Goal: Task Accomplishment & Management: Use online tool/utility

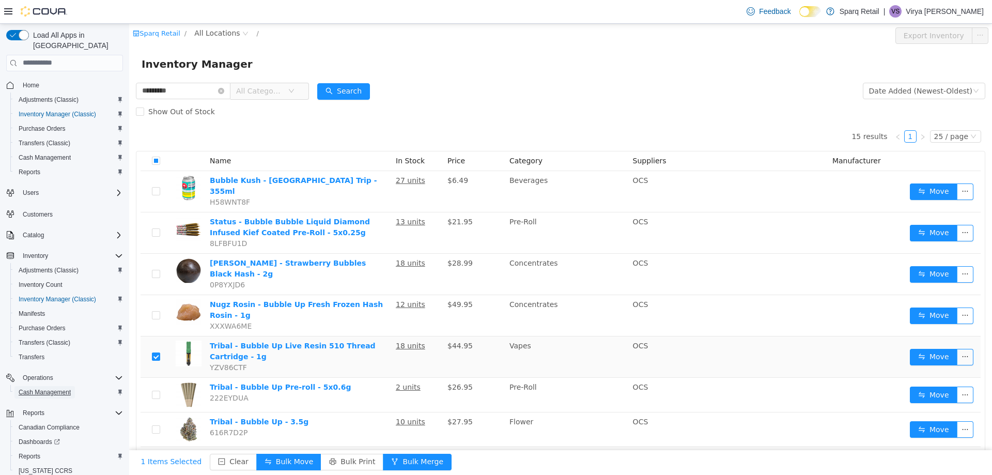
click at [52, 388] on span "Cash Management" at bounding box center [45, 392] width 52 height 8
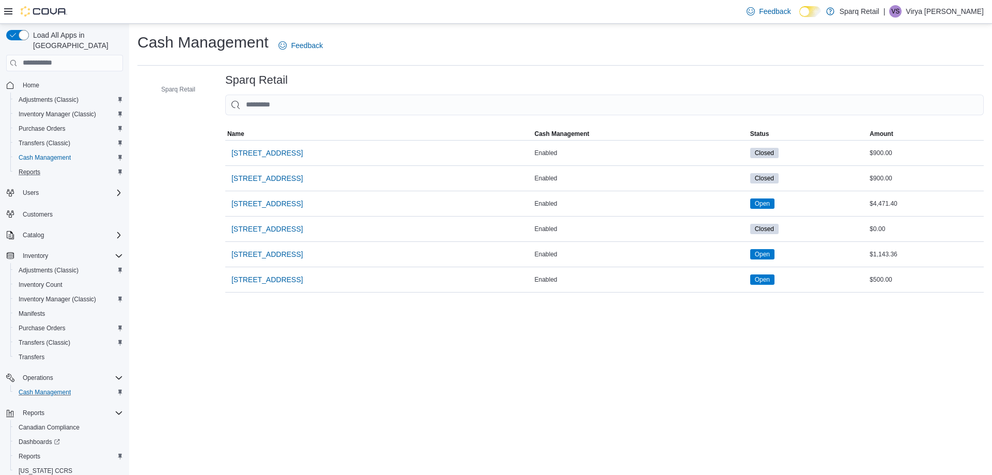
click at [37, 169] on button "Reports" at bounding box center [68, 172] width 117 height 14
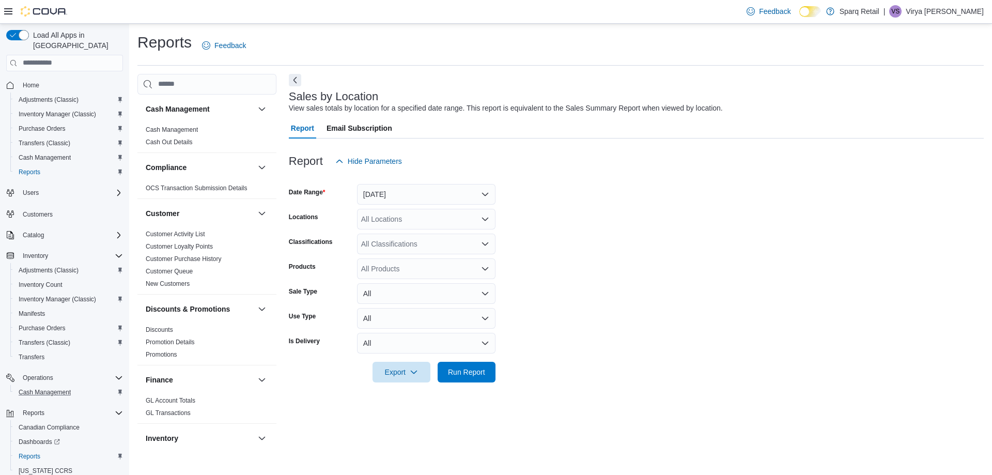
click at [407, 177] on div at bounding box center [636, 178] width 695 height 12
click at [406, 197] on button "[DATE]" at bounding box center [426, 194] width 138 height 21
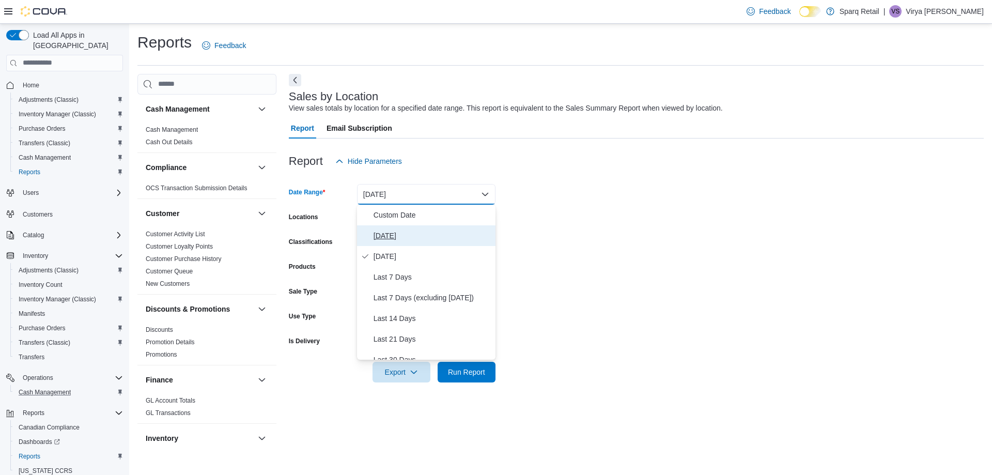
click at [400, 226] on button "[DATE]" at bounding box center [426, 235] width 138 height 21
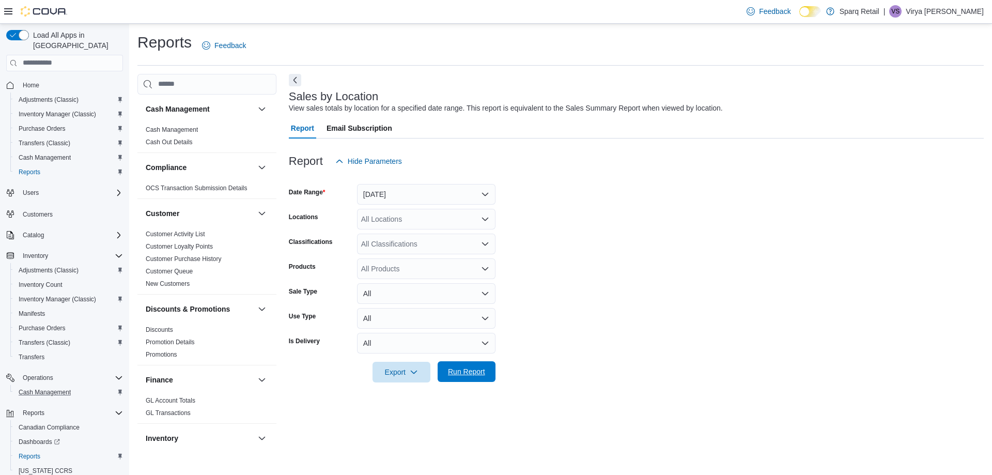
click at [465, 371] on span "Run Report" at bounding box center [466, 371] width 37 height 10
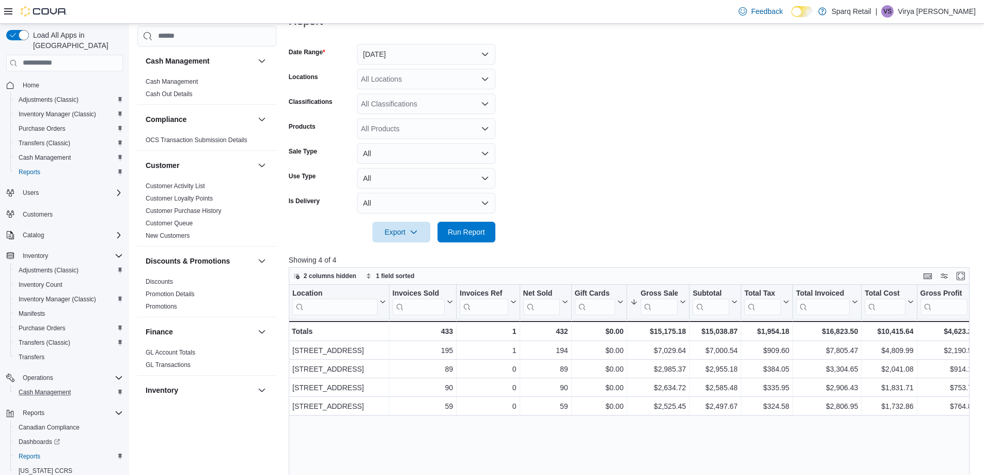
scroll to position [155, 0]
